Goal: Task Accomplishment & Management: Use online tool/utility

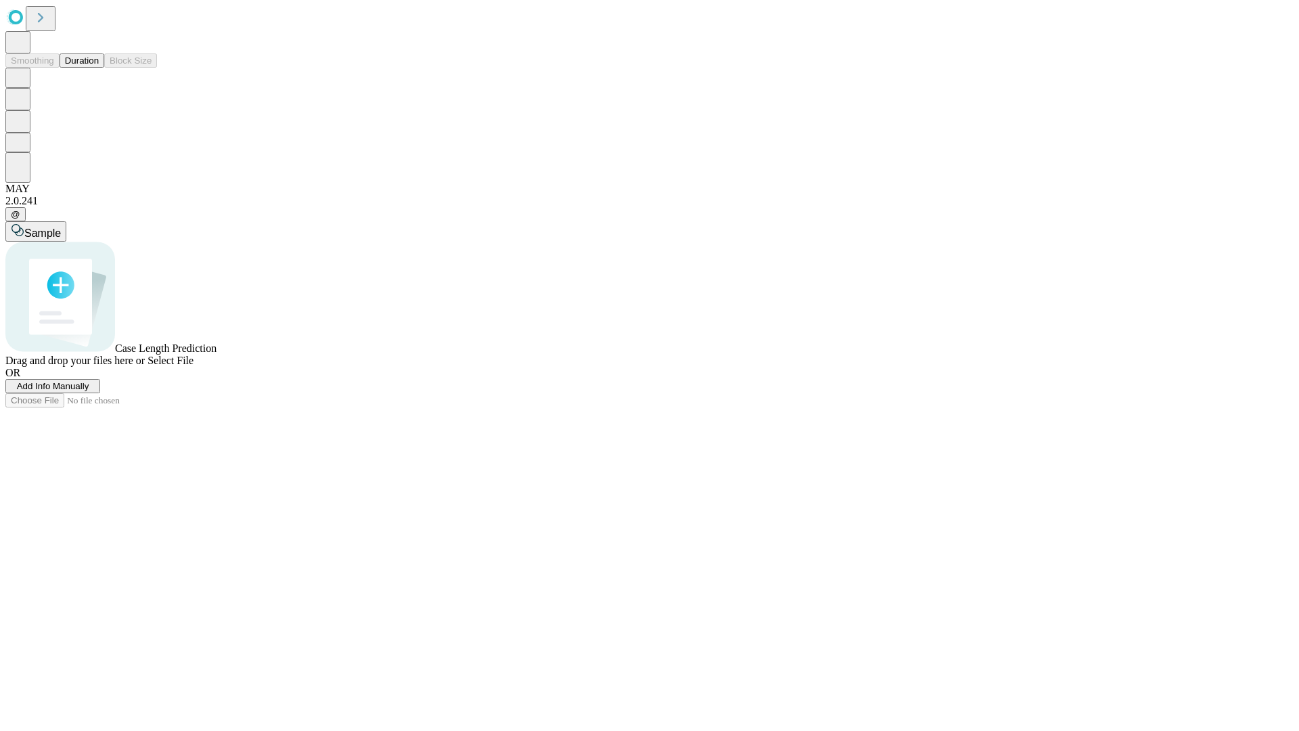
click at [99, 68] on button "Duration" at bounding box center [82, 60] width 45 height 14
click at [89, 391] on span "Add Info Manually" at bounding box center [53, 386] width 72 height 10
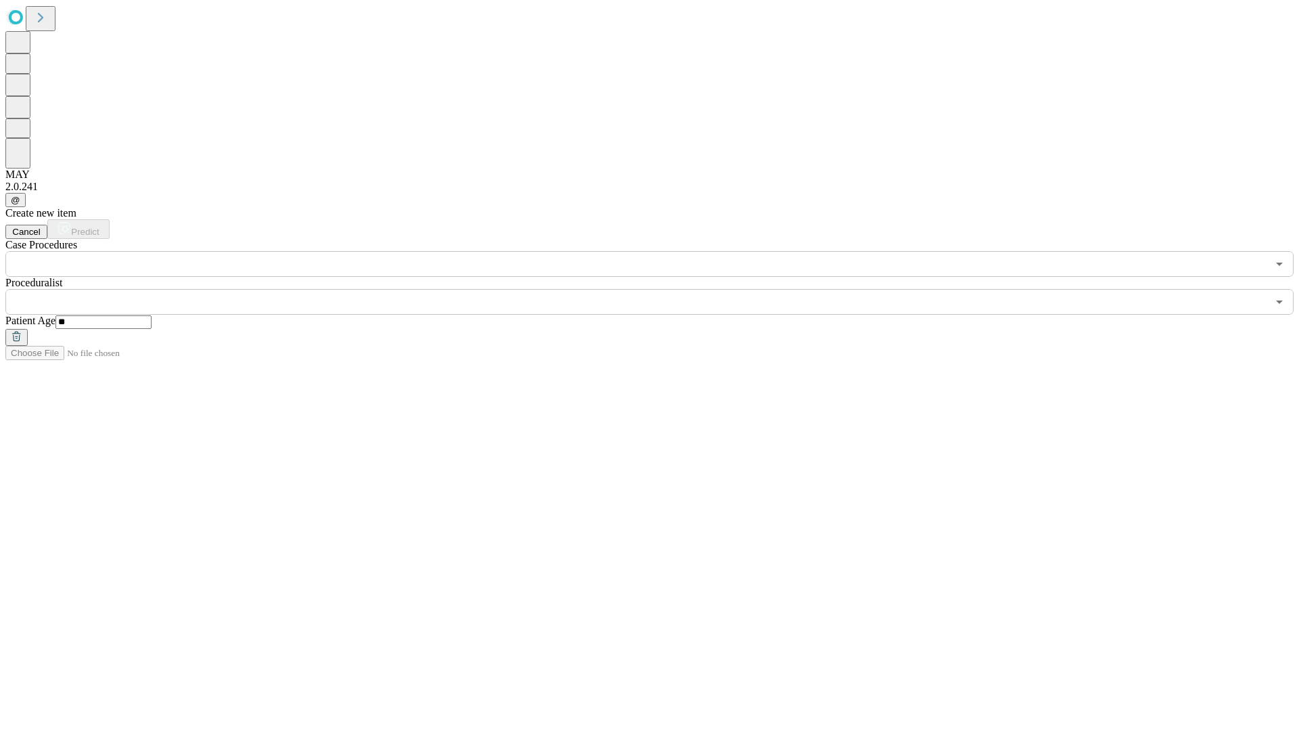
type input "**"
click at [659, 289] on input "text" at bounding box center [636, 302] width 1262 height 26
